Goal: Task Accomplishment & Management: Manage account settings

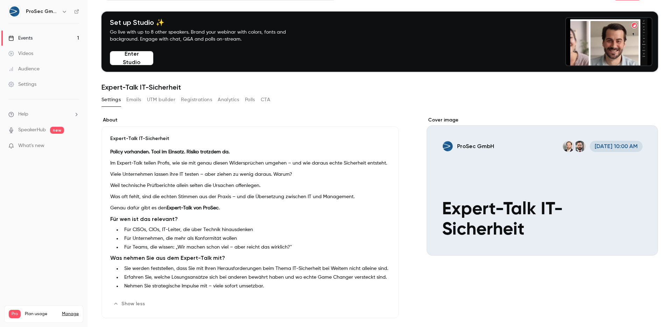
scroll to position [22, 0]
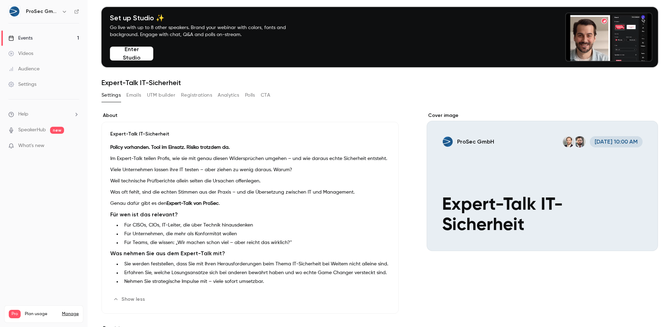
click at [591, 173] on div "Cover image" at bounding box center [542, 181] width 231 height 139
click at [0, 0] on input "ProSec GmbH [DATE] 10:00 AM Expert-Talk IT-Sicherheit" at bounding box center [0, 0] width 0 height 0
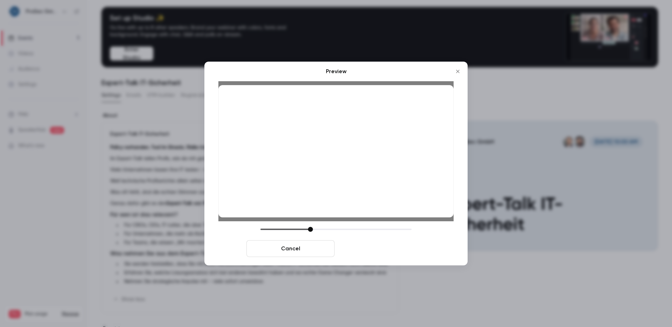
click at [397, 249] on button "Save cover" at bounding box center [382, 248] width 88 height 17
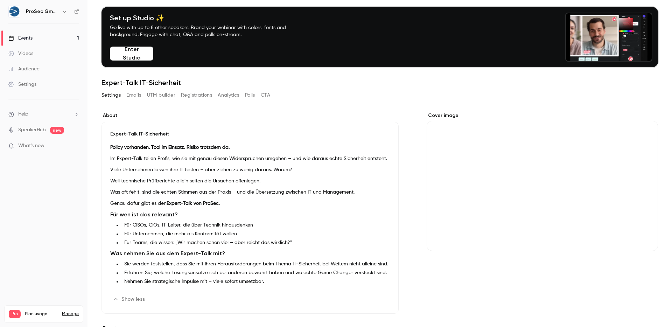
scroll to position [0, 0]
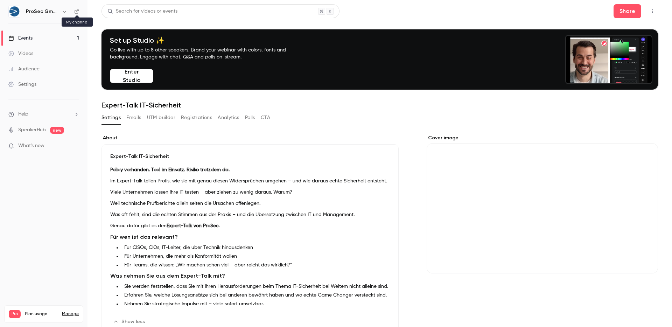
click at [79, 13] on icon at bounding box center [76, 11] width 5 height 5
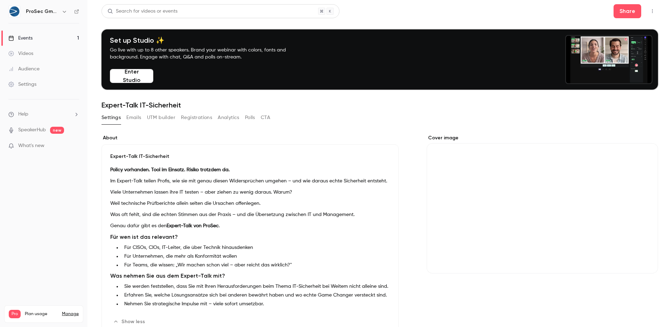
click at [33, 31] on link "Events 1" at bounding box center [44, 37] width 88 height 15
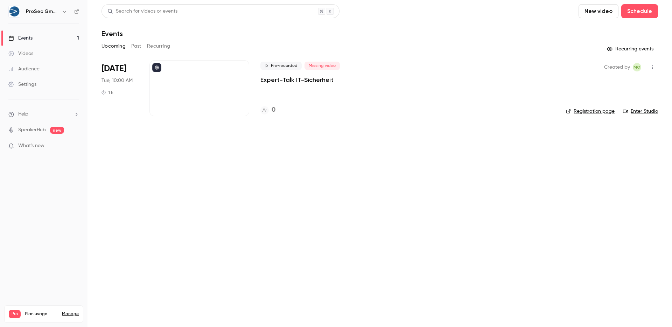
click at [208, 81] on div at bounding box center [200, 88] width 100 height 56
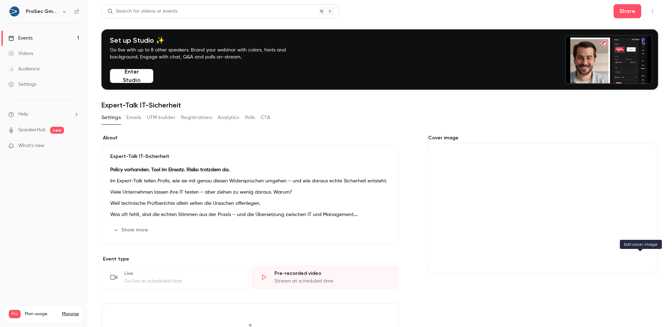
click at [643, 261] on icon "Cover image" at bounding box center [646, 261] width 8 height 6
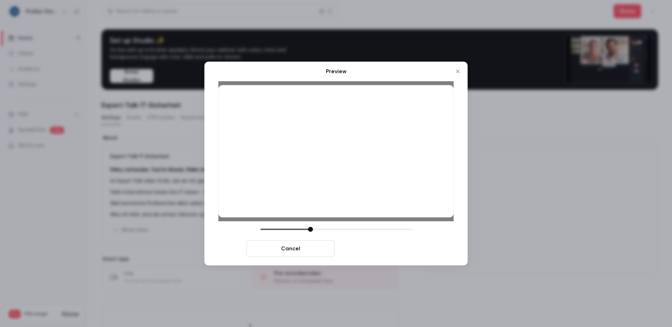
click at [386, 247] on button "Save cover" at bounding box center [382, 248] width 88 height 17
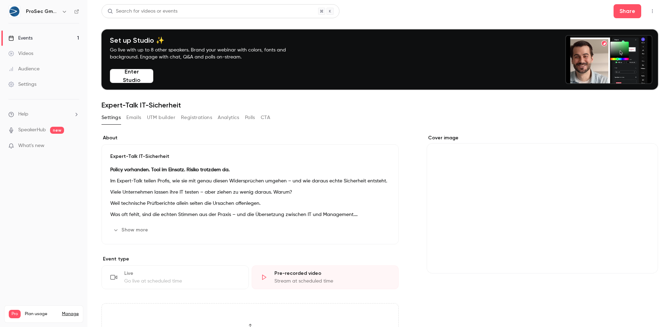
click at [645, 262] on button "Cover image" at bounding box center [646, 261] width 14 height 14
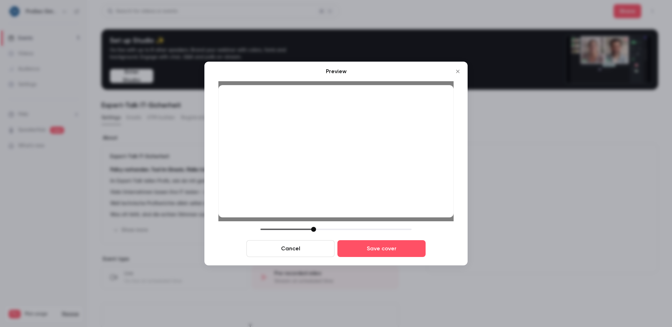
drag, startPoint x: 309, startPoint y: 230, endPoint x: 313, endPoint y: 228, distance: 4.1
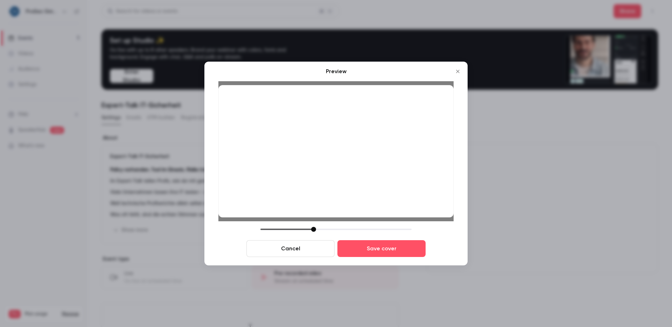
click at [313, 228] on div at bounding box center [313, 229] width 5 height 5
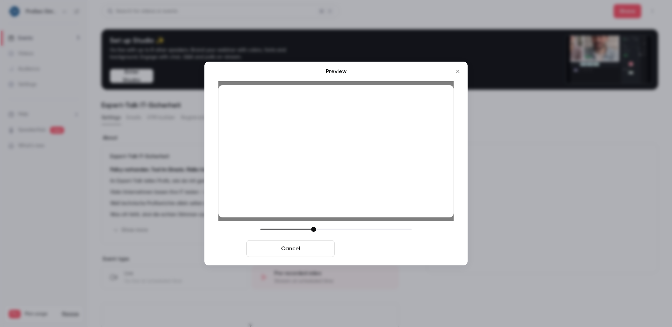
click at [371, 247] on button "Save cover" at bounding box center [382, 248] width 88 height 17
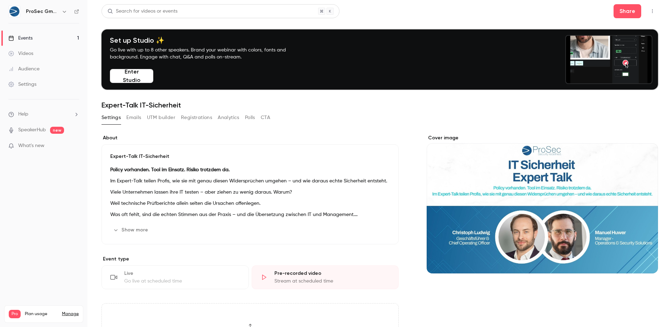
click at [76, 8] on div "ProSec GmbH" at bounding box center [43, 12] width 71 height 12
click at [80, 12] on nav "ProSec GmbH Events 1 Videos Audience Settings Help SpeakerHub new What's new Pr…" at bounding box center [44, 163] width 88 height 327
click at [77, 10] on icon at bounding box center [76, 11] width 5 height 5
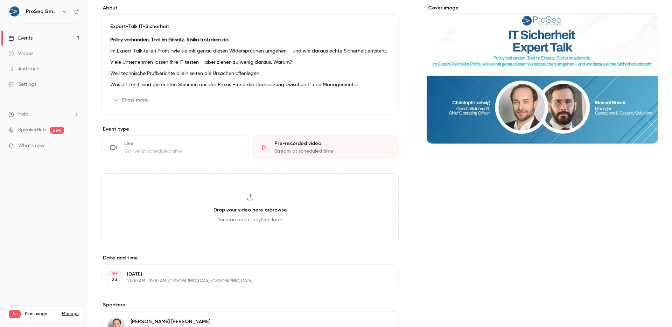
scroll to position [166, 0]
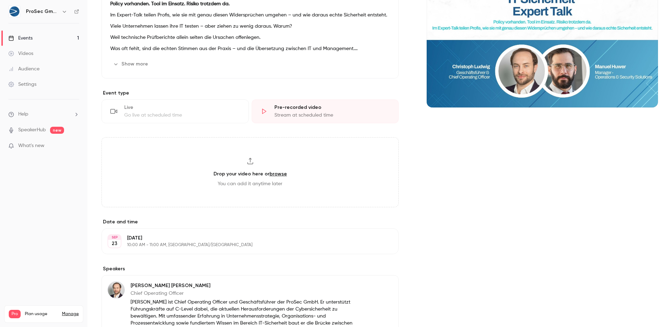
click at [506, 177] on div "Cover image" at bounding box center [542, 224] width 231 height 513
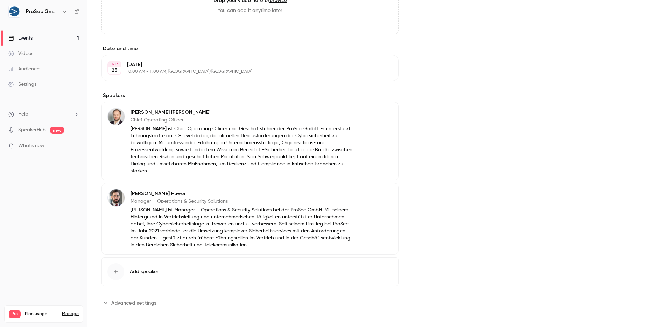
scroll to position [342, 0]
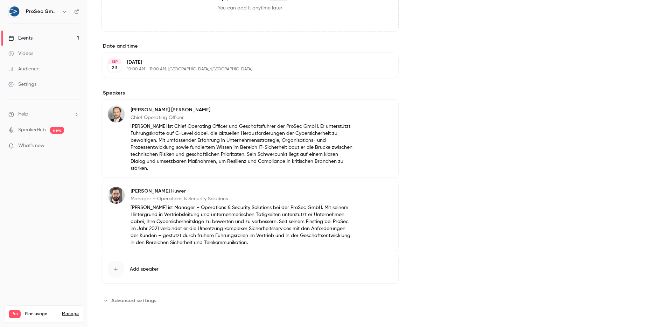
click at [136, 299] on span "Advanced settings" at bounding box center [133, 300] width 45 height 7
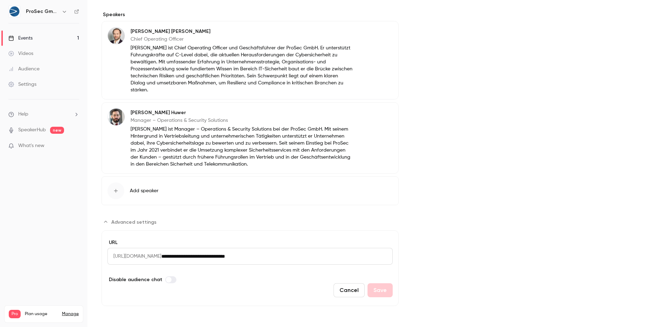
drag, startPoint x: 302, startPoint y: 257, endPoint x: 121, endPoint y: 254, distance: 180.7
click at [121, 254] on div "**********" at bounding box center [250, 256] width 285 height 17
click at [121, 254] on span "[URL][DOMAIN_NAME]" at bounding box center [135, 256] width 54 height 17
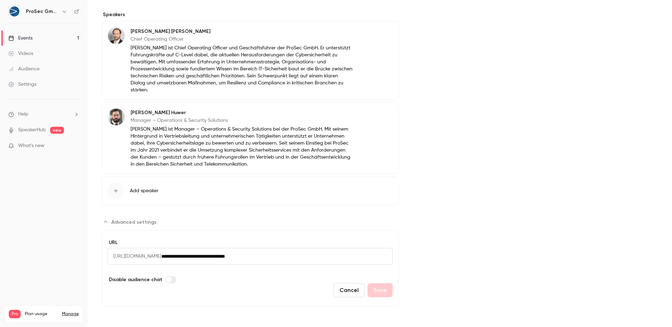
click at [243, 255] on input "**********" at bounding box center [276, 256] width 231 height 17
drag, startPoint x: 304, startPoint y: 251, endPoint x: 308, endPoint y: 257, distance: 7.3
click at [308, 257] on input "**********" at bounding box center [276, 256] width 231 height 17
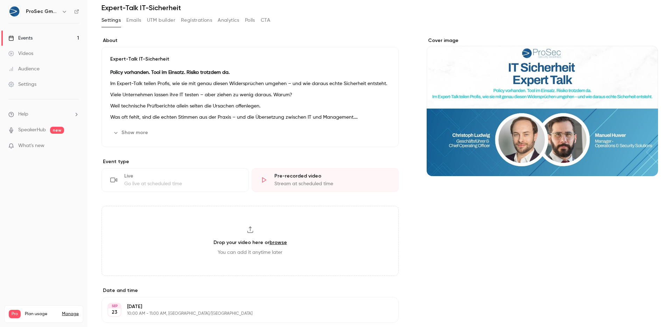
scroll to position [0, 0]
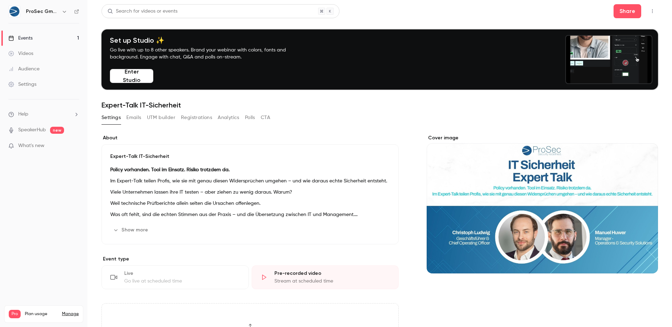
click at [137, 120] on button "Emails" at bounding box center [133, 117] width 15 height 11
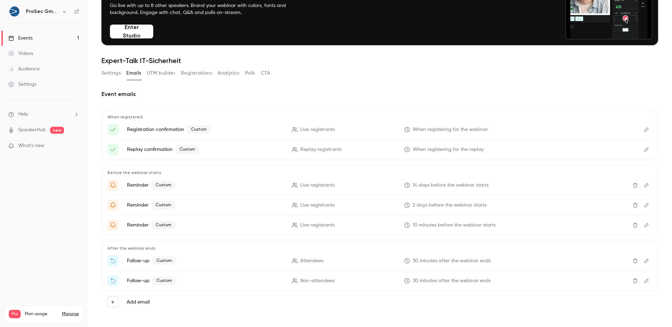
scroll to position [49, 0]
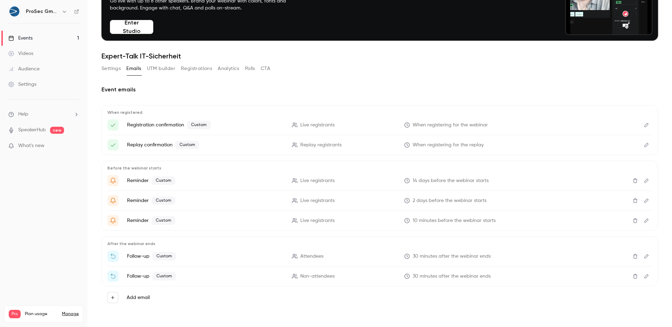
click at [644, 219] on icon "Edit" at bounding box center [647, 220] width 6 height 5
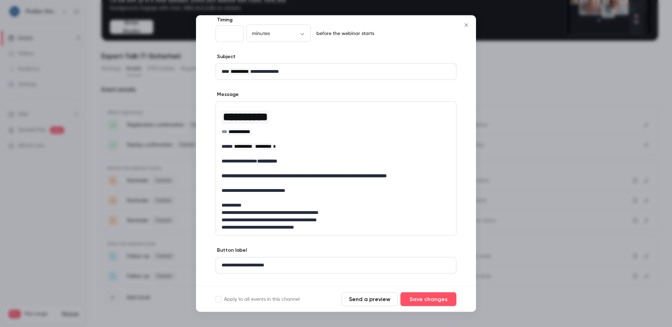
scroll to position [45, 0]
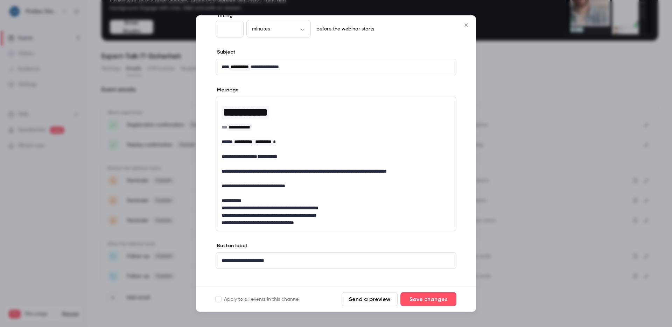
click at [468, 24] on icon "Close" at bounding box center [466, 25] width 8 height 6
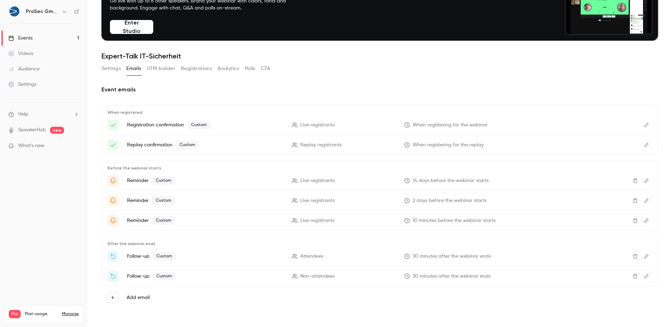
scroll to position [45, 0]
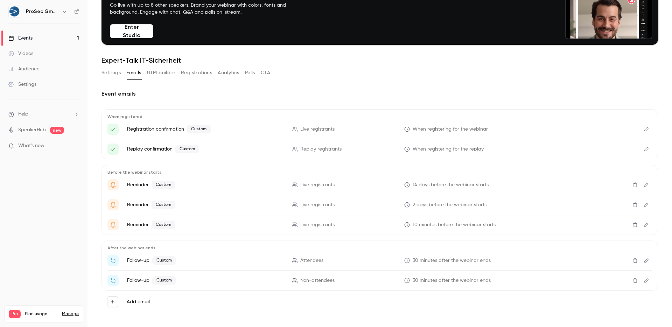
click at [645, 203] on icon "Edit" at bounding box center [647, 205] width 4 height 4
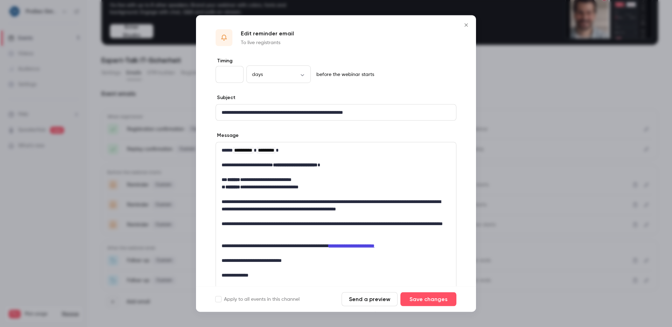
scroll to position [104, 0]
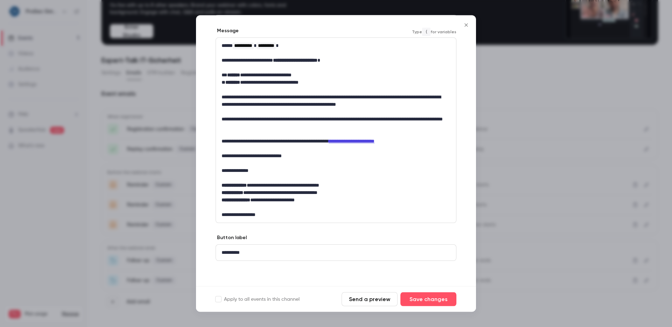
click at [375, 140] on link "**********" at bounding box center [352, 141] width 46 height 5
click at [375, 139] on link "**********" at bounding box center [352, 141] width 46 height 5
click at [291, 145] on p "**********" at bounding box center [334, 141] width 224 height 7
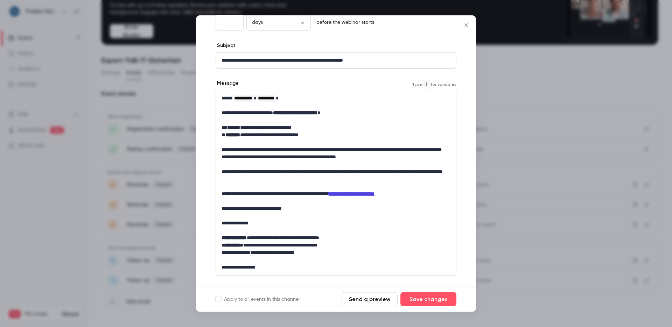
scroll to position [47, 0]
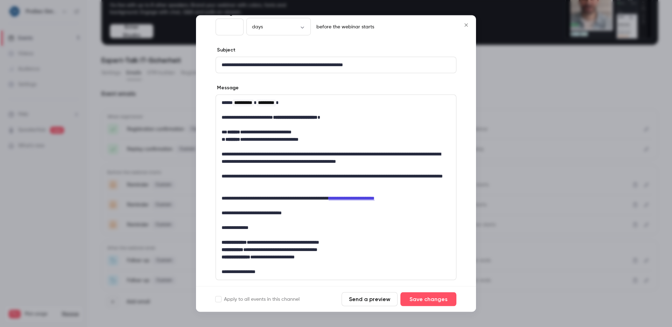
click at [466, 27] on icon "Close" at bounding box center [466, 25] width 8 height 6
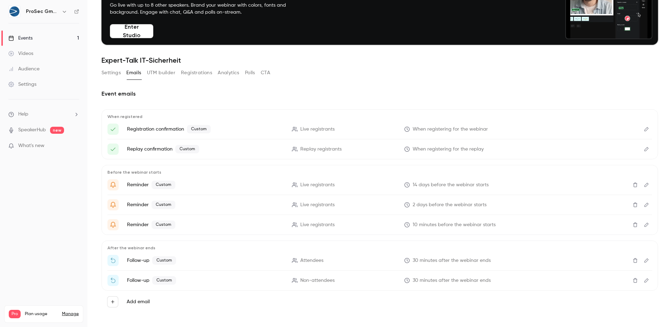
click at [34, 79] on link "Settings" at bounding box center [44, 84] width 88 height 15
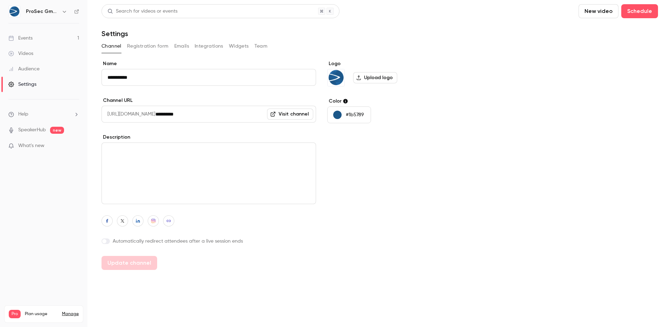
click at [186, 46] on button "Emails" at bounding box center [181, 46] width 15 height 11
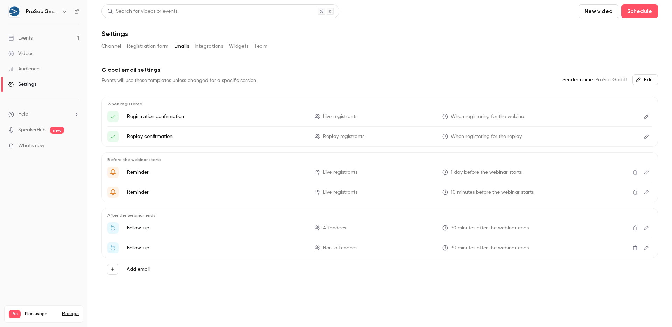
click at [197, 45] on button "Integrations" at bounding box center [209, 46] width 29 height 11
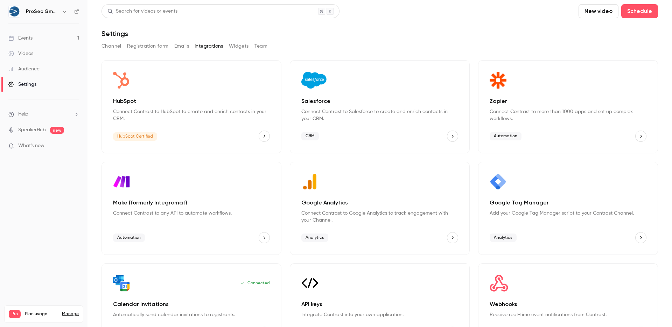
click at [203, 233] on div "Automation" at bounding box center [191, 237] width 157 height 11
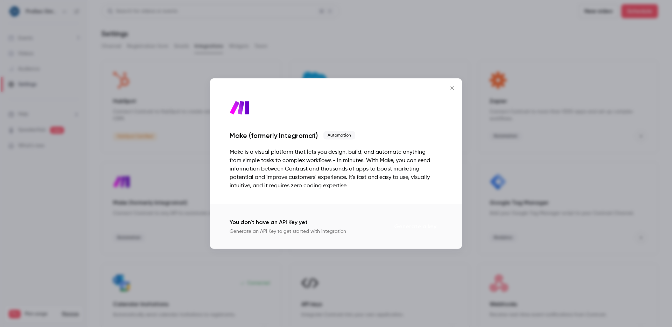
click at [414, 225] on button "Generate a key" at bounding box center [415, 227] width 54 height 14
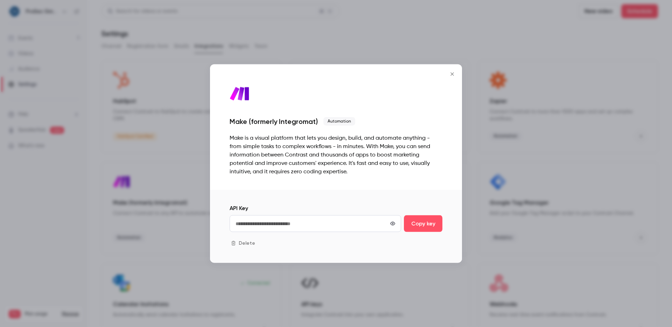
click at [414, 225] on button "Copy key" at bounding box center [423, 223] width 39 height 17
drag, startPoint x: 324, startPoint y: 125, endPoint x: 246, endPoint y: 118, distance: 77.7
click at [247, 118] on div "Make (formerly Integromat) Automation" at bounding box center [336, 121] width 213 height 8
click at [253, 123] on div "Make (formerly Integromat)" at bounding box center [274, 121] width 88 height 8
